Goal: Find specific page/section: Find specific page/section

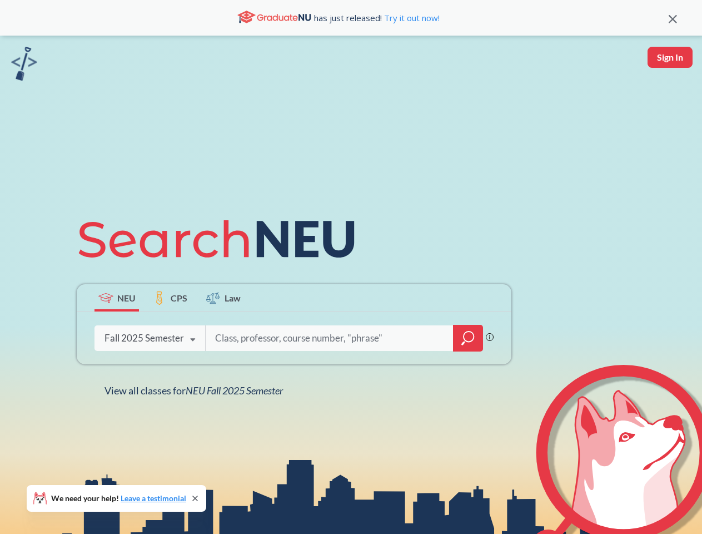
click at [351, 267] on icon at bounding box center [222, 239] width 290 height 62
click at [673, 18] on icon at bounding box center [673, 19] width 8 height 8
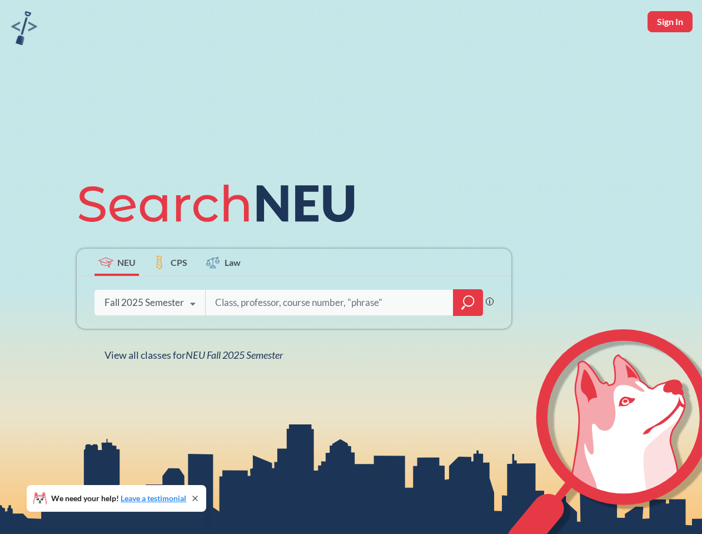
click at [670, 57] on div "NEU CPS Law Phrase search guarantees the exact search appears in the results. E…" at bounding box center [351, 267] width 702 height 534
click at [117, 297] on div "Fall 2025 Semester" at bounding box center [145, 302] width 80 height 12
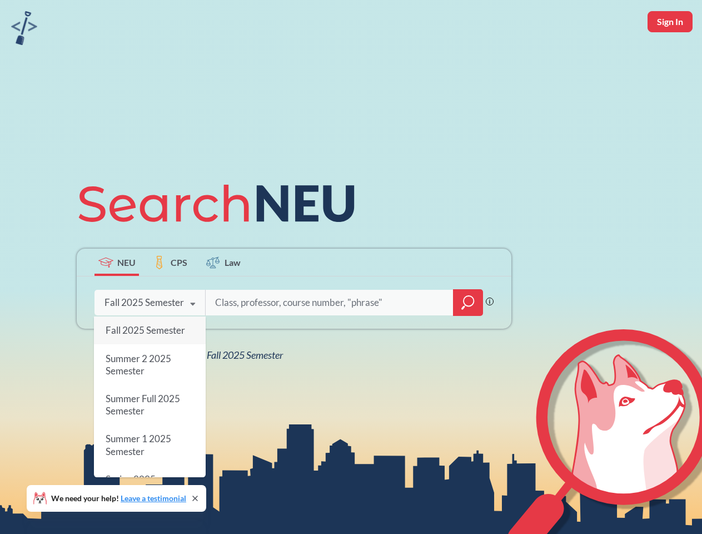
click at [170, 297] on div "Fall 2025 Semester" at bounding box center [145, 302] width 80 height 12
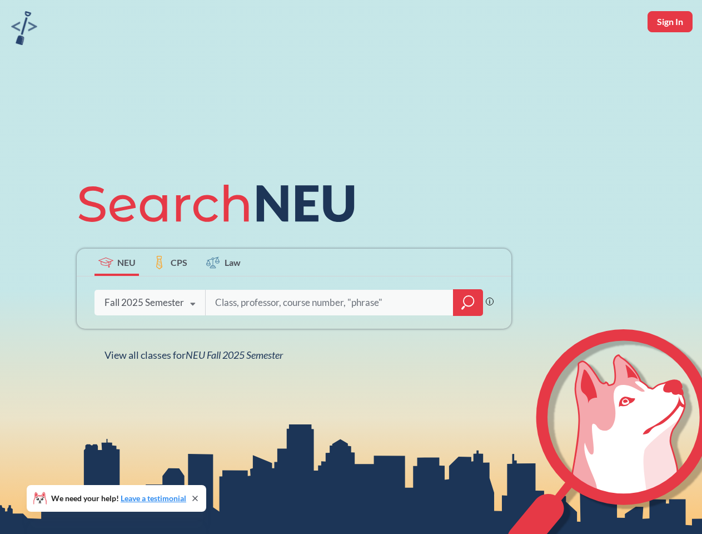
click at [224, 297] on input "search" at bounding box center [329, 302] width 231 height 23
click at [468, 338] on div "NEU CPS Law Phrase search guarantees the exact search appears in the results. E…" at bounding box center [294, 266] width 448 height 189
click at [150, 338] on div "NEU CPS Law Phrase search guarantees the exact search appears in the results. E…" at bounding box center [294, 266] width 448 height 189
click at [193, 340] on div "NEU CPS Law Phrase search guarantees the exact search appears in the results. E…" at bounding box center [294, 266] width 448 height 189
click at [196, 390] on div "NEU CPS Law Phrase search guarantees the exact search appears in the results. E…" at bounding box center [351, 267] width 702 height 534
